Goal: Transaction & Acquisition: Purchase product/service

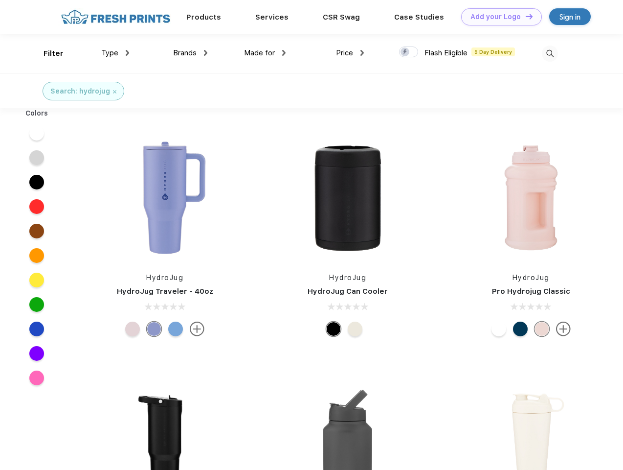
scroll to position [0, 0]
click at [498, 17] on link "Add your Logo Design Tool" at bounding box center [501, 16] width 81 height 17
click at [0, 0] on div "Design Tool" at bounding box center [0, 0] width 0 height 0
click at [525, 16] on link "Add your Logo Design Tool" at bounding box center [501, 16] width 81 height 17
click at [47, 53] on div "Filter" at bounding box center [54, 53] width 20 height 11
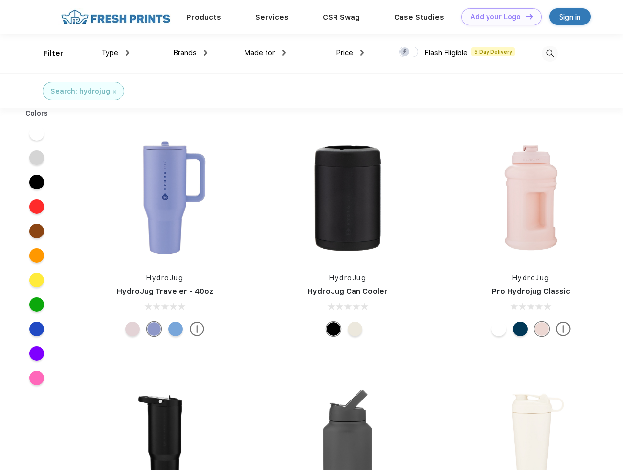
click at [115, 53] on span "Type" at bounding box center [109, 52] width 17 height 9
click at [190, 53] on span "Brands" at bounding box center [184, 52] width 23 height 9
click at [265, 53] on span "Made for" at bounding box center [259, 52] width 31 height 9
click at [350, 53] on span "Price" at bounding box center [344, 52] width 17 height 9
click at [409, 52] on div at bounding box center [408, 51] width 19 height 11
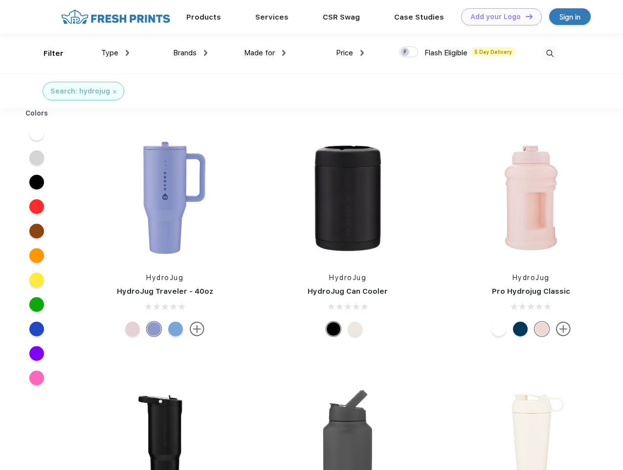
click at [406, 52] on input "checkbox" at bounding box center [402, 49] width 6 height 6
click at [550, 53] on img at bounding box center [550, 54] width 16 height 16
